Goal: Information Seeking & Learning: Check status

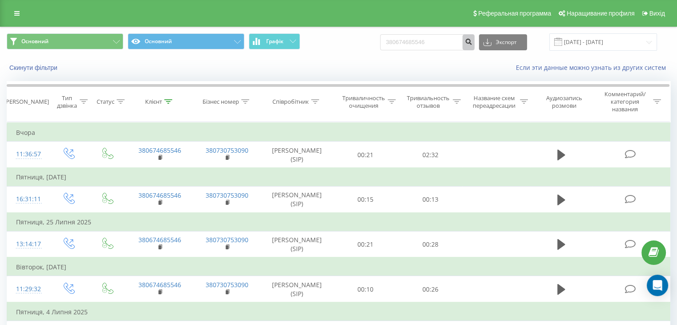
click at [471, 39] on button "submit" at bounding box center [468, 42] width 12 height 16
click at [453, 42] on input "380674685546" at bounding box center [427, 42] width 94 height 16
drag, startPoint x: 406, startPoint y: 45, endPoint x: 390, endPoint y: 45, distance: 16.0
click at [390, 45] on div "Основний Основний Графік 380674685546 Экспорт .csv .xls .xlsx 19.05.2025 - 19.0…" at bounding box center [339, 41] width 664 height 17
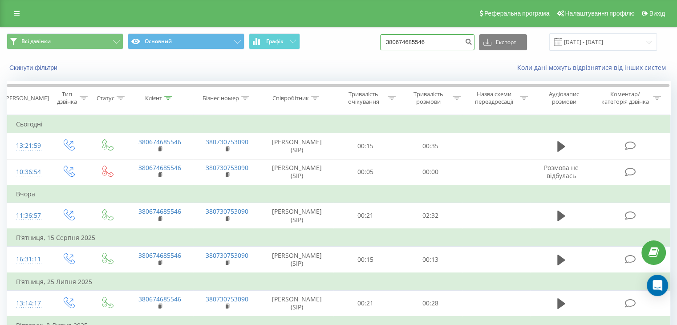
click at [450, 42] on input "380674685546" at bounding box center [427, 42] width 94 height 16
drag, startPoint x: 450, startPoint y: 42, endPoint x: 402, endPoint y: 43, distance: 48.5
click at [402, 43] on input "380674685546" at bounding box center [427, 42] width 94 height 16
type input "3"
paste input "380973417126"
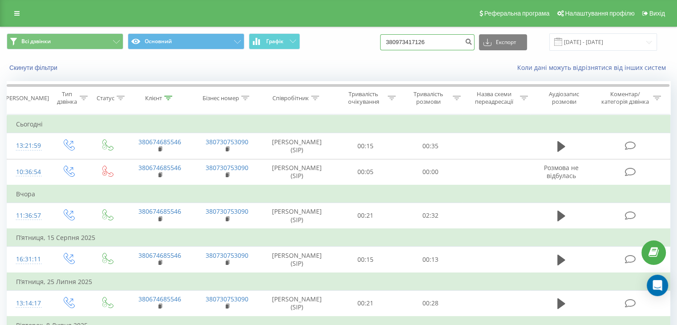
type input "380973417126"
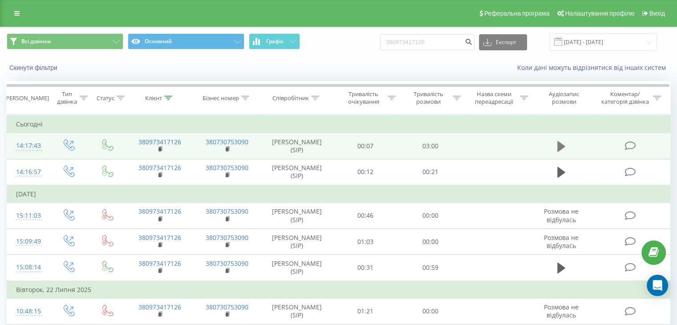
click at [559, 148] on icon at bounding box center [561, 146] width 8 height 11
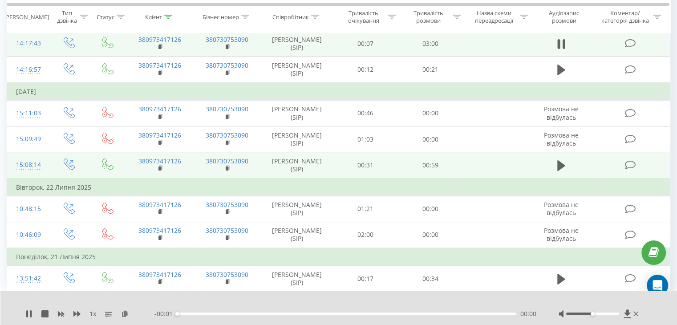
scroll to position [156, 0]
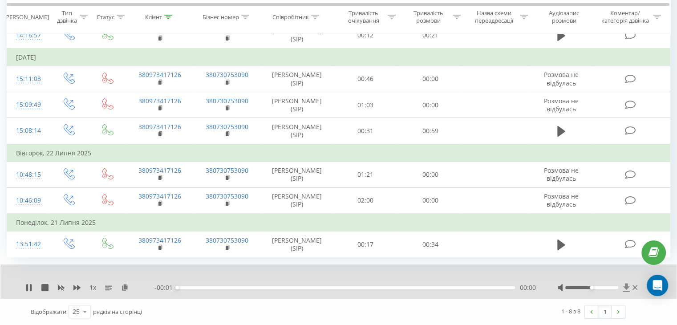
click at [625, 292] on icon at bounding box center [626, 288] width 7 height 8
drag, startPoint x: 28, startPoint y: 318, endPoint x: 31, endPoint y: 313, distance: 6.2
click at [28, 291] on icon at bounding box center [27, 287] width 2 height 7
